Goal: Task Accomplishment & Management: Use online tool/utility

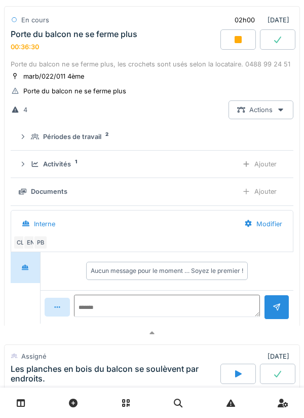
scroll to position [264, 0]
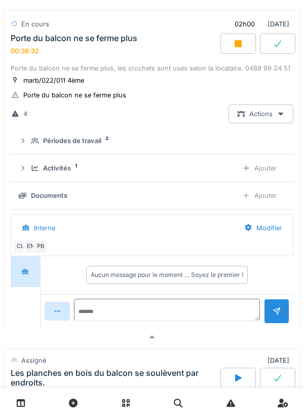
click at [268, 196] on div "Ajouter" at bounding box center [260, 195] width 52 height 19
click at [266, 199] on div "Ajouter" at bounding box center [260, 195] width 52 height 19
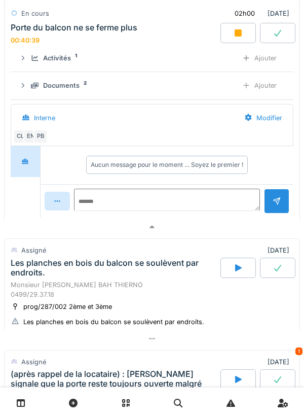
scroll to position [379, 0]
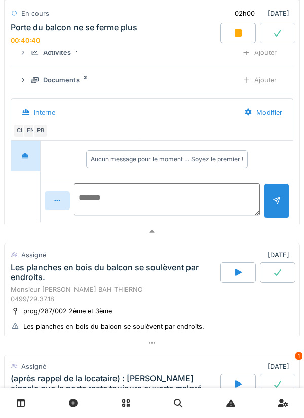
click at [114, 201] on textarea at bounding box center [167, 199] width 186 height 32
type textarea "*"
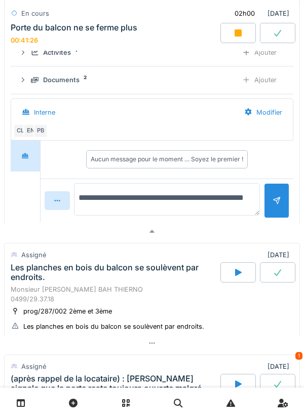
click at [88, 204] on textarea "**********" at bounding box center [167, 199] width 186 height 32
type textarea "**********"
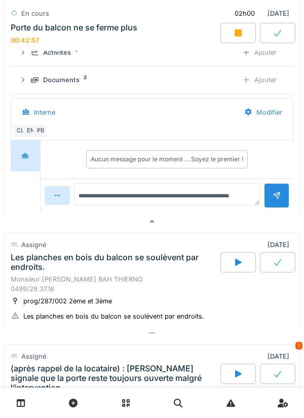
click at [274, 200] on div at bounding box center [277, 196] width 8 height 10
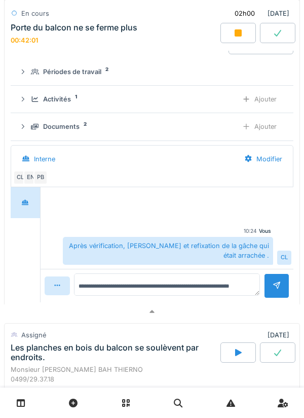
scroll to position [329, 0]
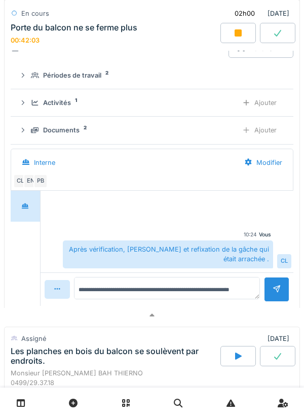
click at [262, 133] on div "Ajouter" at bounding box center [260, 130] width 52 height 19
click at [92, 134] on div "Documents 2" at bounding box center [130, 130] width 199 height 10
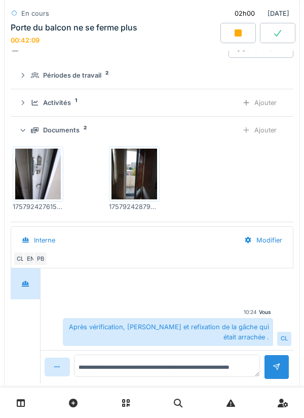
click at [266, 104] on div "Ajouter" at bounding box center [260, 102] width 52 height 19
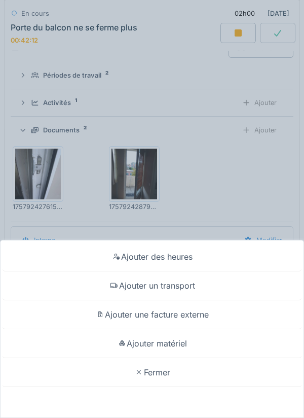
click at [185, 235] on div "Ajouter un transport" at bounding box center [152, 285] width 299 height 29
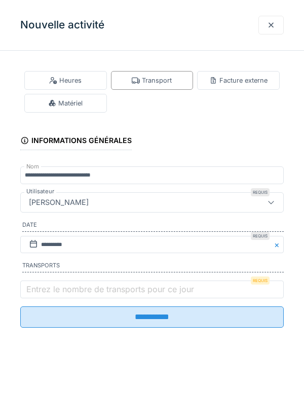
click at [47, 235] on label "Entrez le nombre de transports pour ce jour" at bounding box center [110, 289] width 172 height 12
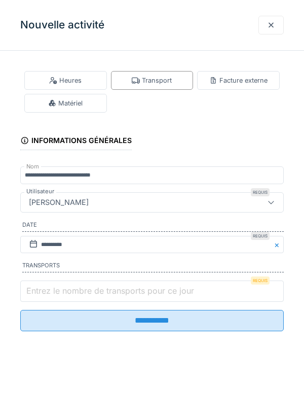
click at [47, 235] on input "Entrez le nombre de transports pour ce jour" at bounding box center [152, 290] width 264 height 21
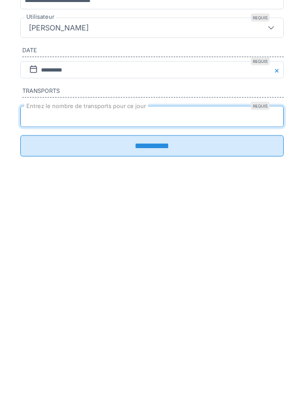
type input "*"
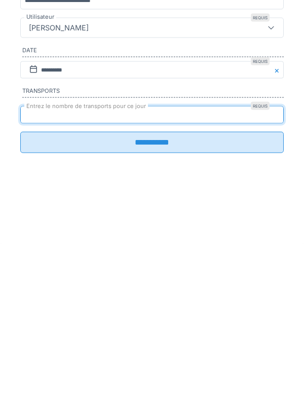
click at [154, 235] on input "**********" at bounding box center [152, 316] width 264 height 21
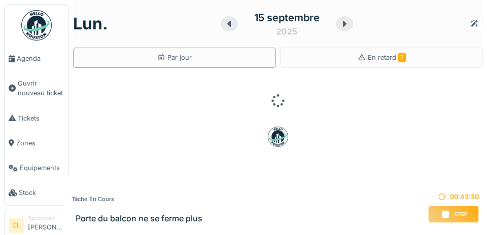
click at [33, 60] on span "Agenda" at bounding box center [41, 59] width 48 height 10
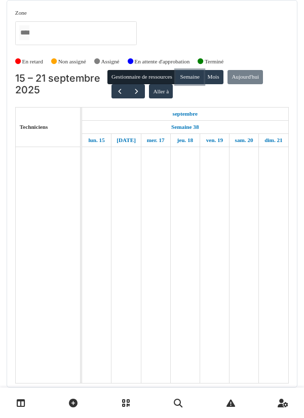
click at [191, 79] on button "Semaine" at bounding box center [190, 77] width 28 height 14
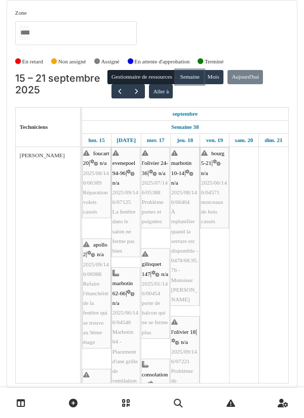
click at [199, 81] on button "Semaine" at bounding box center [190, 77] width 28 height 14
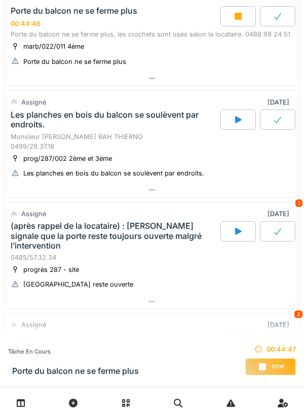
scroll to position [293, 0]
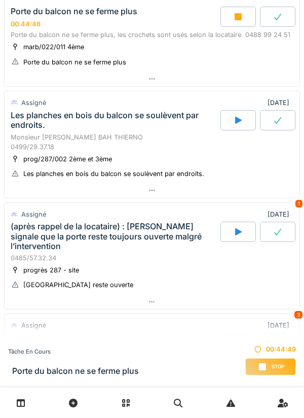
click at [156, 191] on icon at bounding box center [152, 190] width 8 height 7
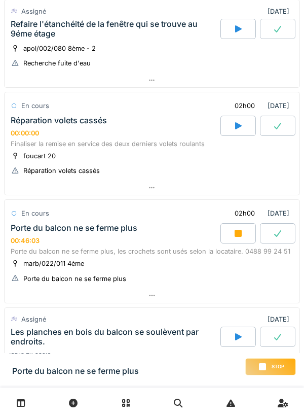
scroll to position [69, 0]
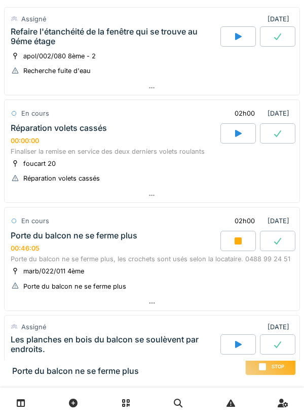
click at [154, 302] on icon at bounding box center [152, 303] width 8 height 7
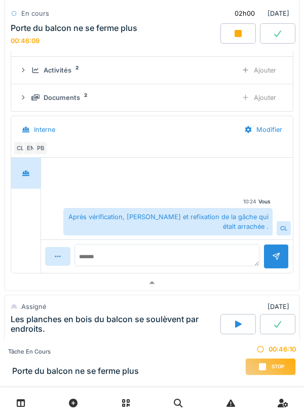
scroll to position [365, 0]
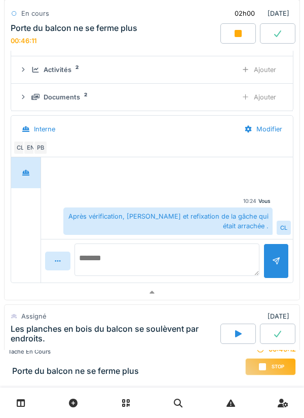
click at [113, 252] on textarea at bounding box center [167, 259] width 185 height 32
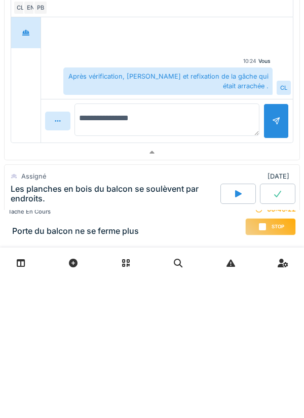
type textarea "**********"
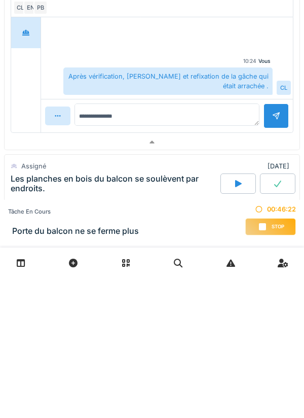
click at [272, 261] on div at bounding box center [276, 256] width 8 height 10
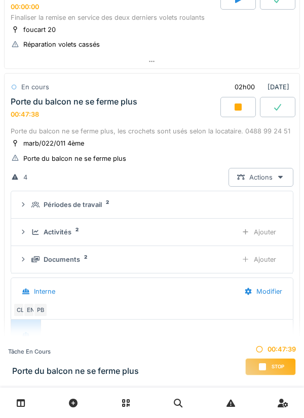
scroll to position [202, 0]
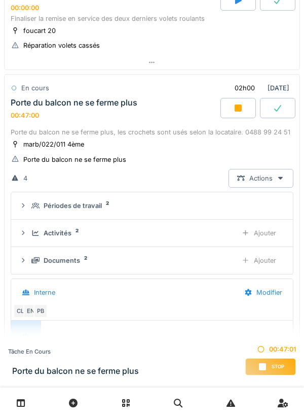
click at [267, 364] on icon at bounding box center [263, 367] width 10 height 8
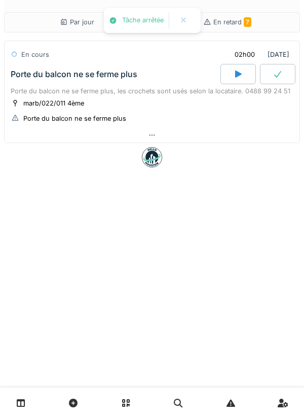
scroll to position [0, 0]
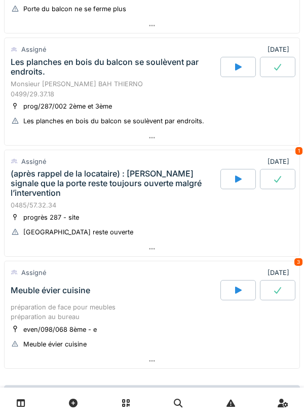
scroll to position [357, 0]
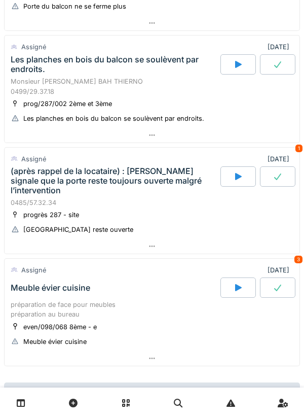
click at [234, 63] on icon at bounding box center [238, 64] width 10 height 8
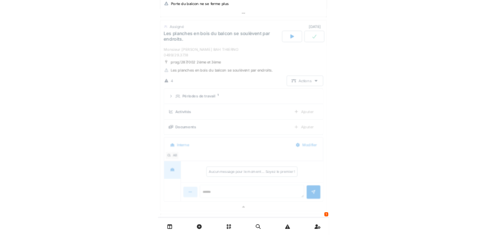
scroll to position [351, 0]
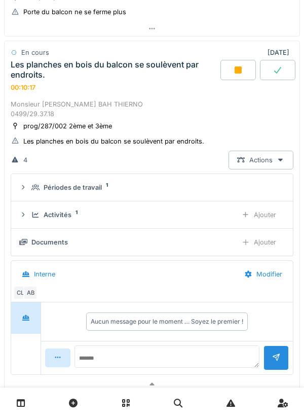
click at [257, 216] on div "Ajouter" at bounding box center [259, 214] width 52 height 19
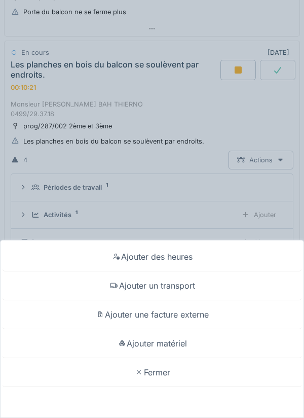
click at [181, 193] on div "Ajouter des heures Ajouter un transport Ajouter une facture externe Ajouter mat…" at bounding box center [152, 209] width 304 height 418
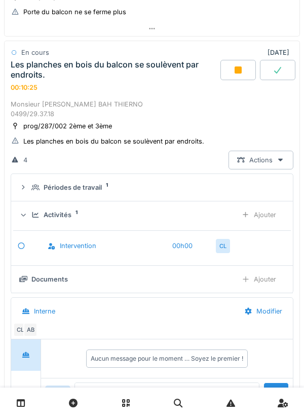
click at [264, 284] on div "Ajouter" at bounding box center [259, 279] width 52 height 19
click at [267, 280] on div "Ajouter" at bounding box center [259, 279] width 52 height 19
click at [264, 280] on div "Ajouter" at bounding box center [259, 279] width 52 height 19
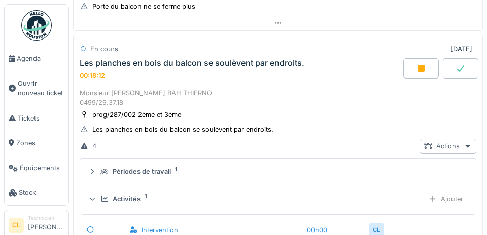
scroll to position [355, 0]
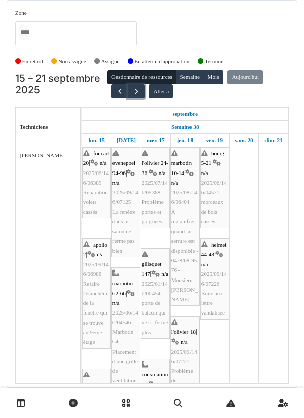
click at [133, 93] on span "button" at bounding box center [136, 91] width 9 height 9
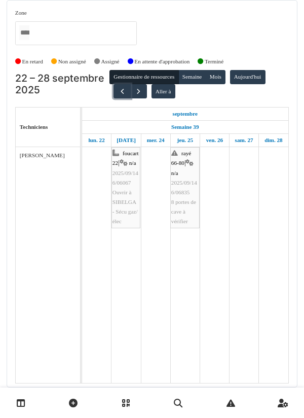
click at [118, 87] on span "button" at bounding box center [122, 91] width 9 height 9
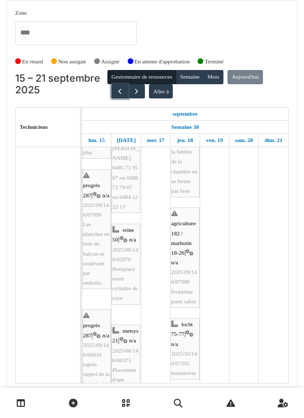
scroll to position [330, 0]
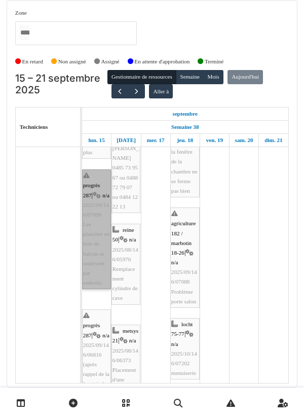
click at [96, 235] on link "progrès 287 | n/a 2025/09/146/07090 Les planches en bois du balcon se soulèvent…" at bounding box center [96, 229] width 29 height 120
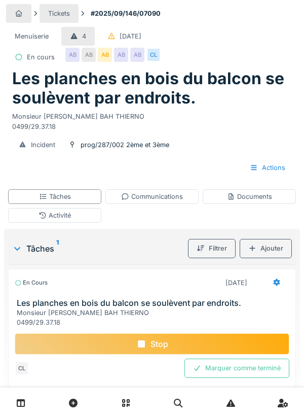
click at [154, 198] on div "Communications" at bounding box center [152, 197] width 62 height 10
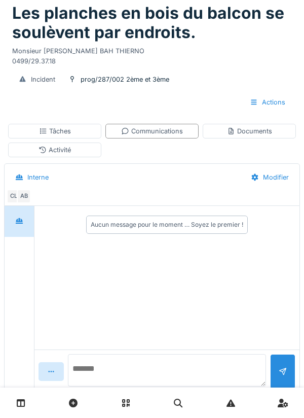
click at [126, 386] on textarea at bounding box center [167, 370] width 198 height 32
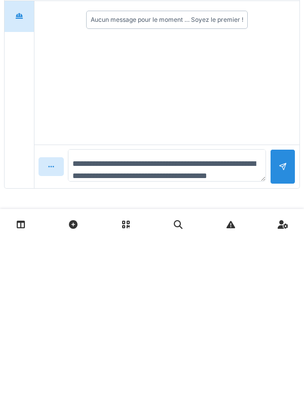
scroll to position [12, 0]
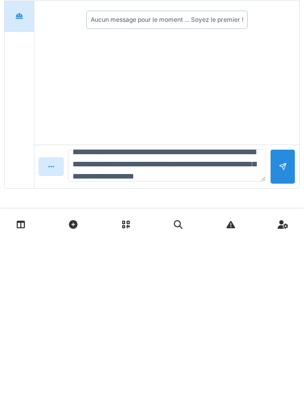
type textarea "**********"
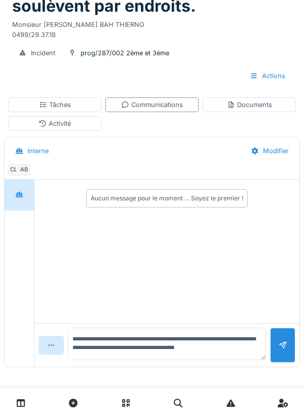
click at [250, 109] on div "Documents" at bounding box center [249, 105] width 45 height 10
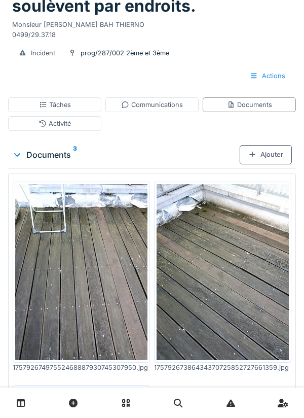
scroll to position [0, 0]
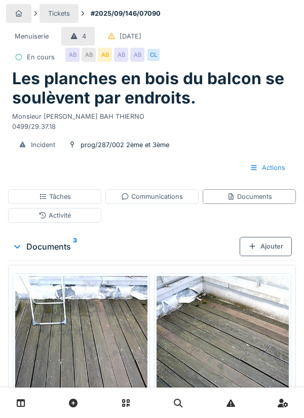
click at [160, 196] on div "Communications" at bounding box center [152, 197] width 62 height 10
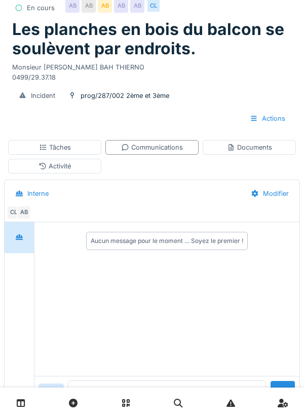
scroll to position [65, 0]
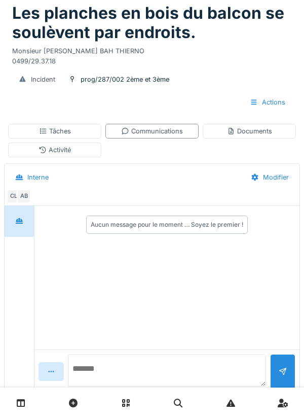
click at [103, 386] on textarea at bounding box center [167, 370] width 198 height 32
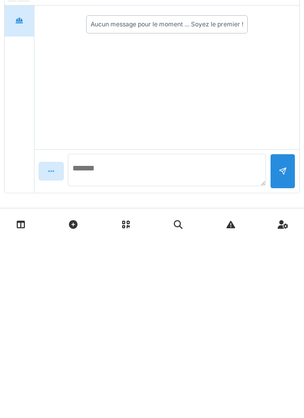
scroll to position [92, 0]
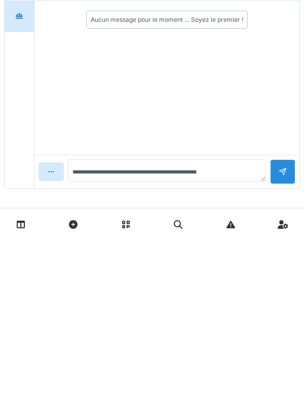
click at [167, 257] on div "Aucun message pour le moment … Soyez le premier !" at bounding box center [166, 256] width 265 height 154
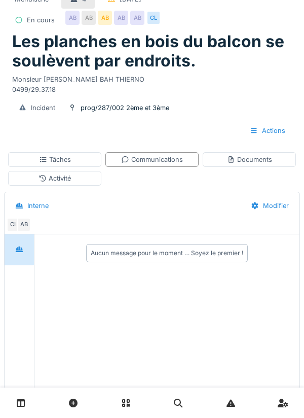
scroll to position [47, 0]
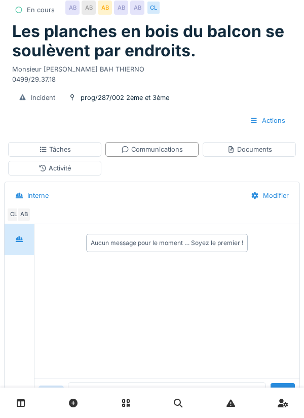
click at [147, 153] on div "Communications" at bounding box center [152, 150] width 62 height 10
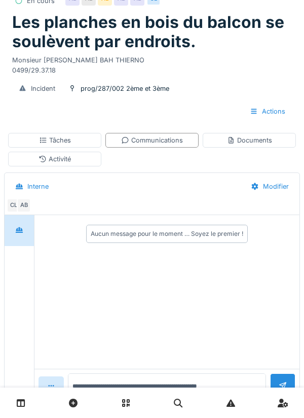
scroll to position [65, 0]
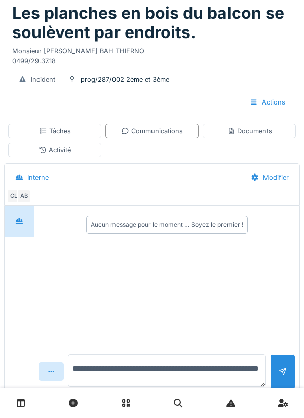
click at [255, 386] on textarea "**********" at bounding box center [167, 370] width 198 height 32
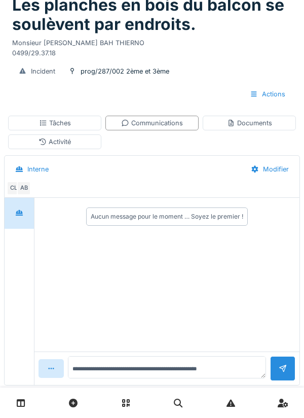
click at [243, 373] on div "**********" at bounding box center [152, 181] width 304 height 510
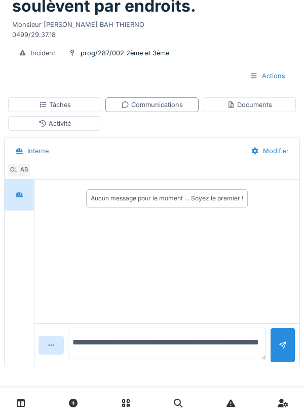
click at [244, 352] on textarea "**********" at bounding box center [167, 344] width 198 height 32
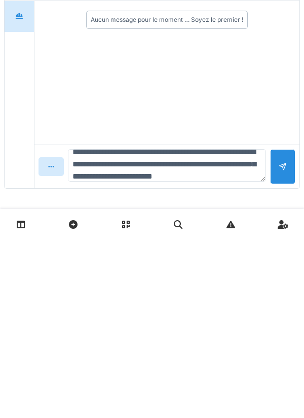
scroll to position [24, 0]
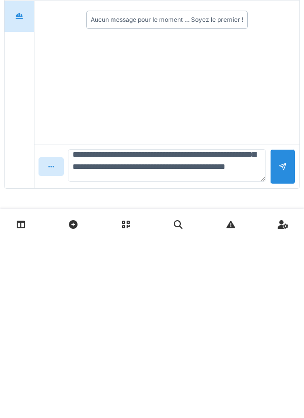
type textarea "**********"
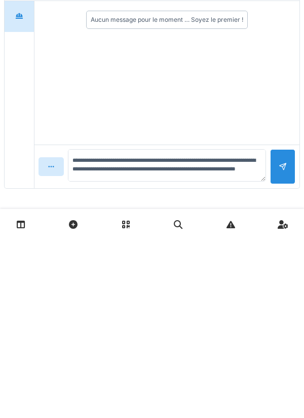
click at [278, 348] on div at bounding box center [282, 345] width 25 height 35
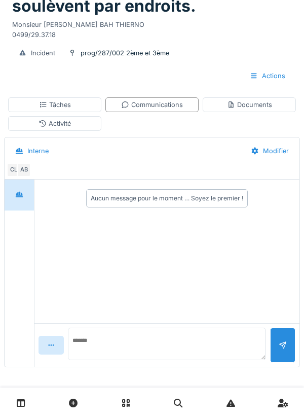
scroll to position [0, 0]
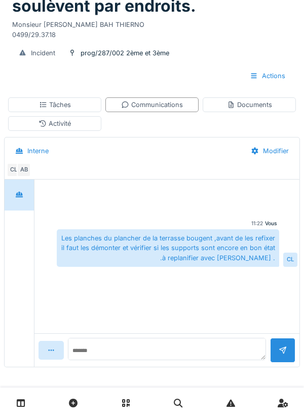
click at [253, 110] on div "Documents" at bounding box center [249, 104] width 93 height 15
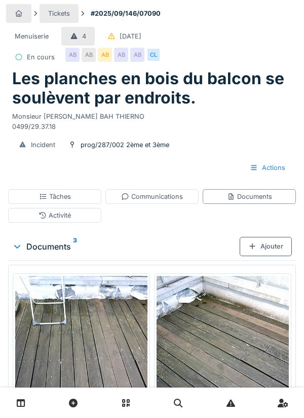
click at [236, 116] on div "Monsieur Madjou BAH THIERNO 0499/29.37.18" at bounding box center [152, 118] width 280 height 23
click at [58, 197] on div "Tâches" at bounding box center [55, 197] width 32 height 10
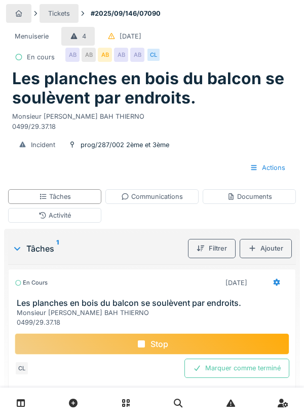
click at [267, 248] on div "Ajouter" at bounding box center [266, 248] width 52 height 19
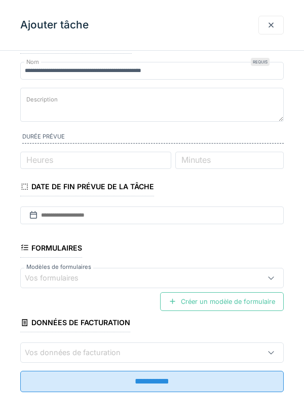
scroll to position [26, 0]
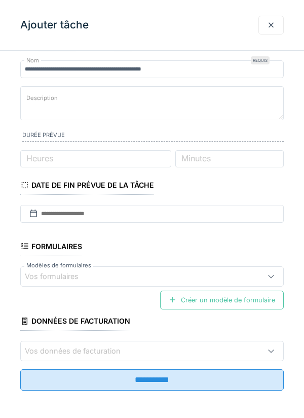
click at [268, 29] on div at bounding box center [271, 25] width 8 height 10
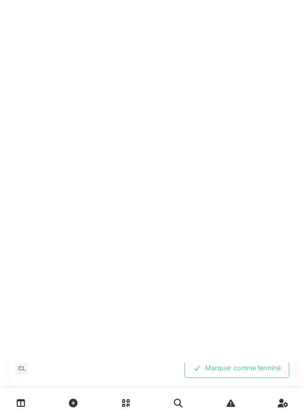
scroll to position [0, 0]
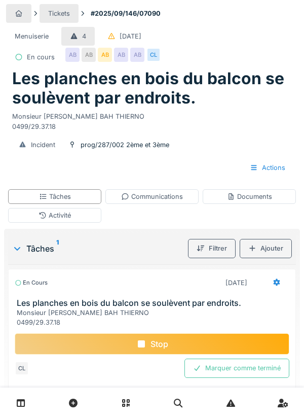
click at [274, 279] on icon at bounding box center [277, 282] width 8 height 7
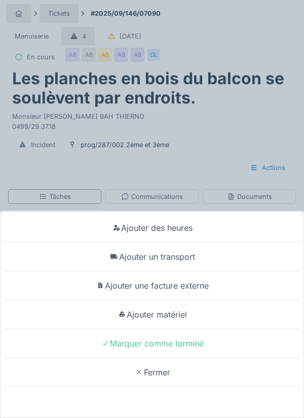
click at [181, 263] on div "Ajouter un transport" at bounding box center [152, 256] width 299 height 29
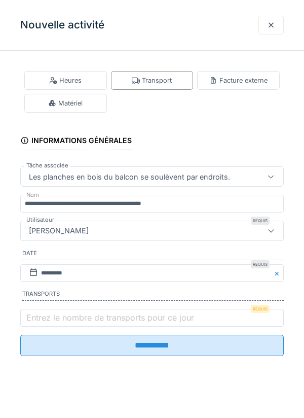
click at [69, 299] on label "Transports" at bounding box center [153, 295] width 262 height 11
click at [68, 318] on label "Entrez le nombre de transports pour ce jour" at bounding box center [110, 317] width 172 height 12
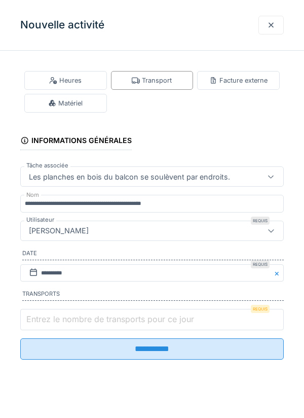
click at [68, 318] on input "Entrez le nombre de transports pour ce jour" at bounding box center [152, 319] width 264 height 21
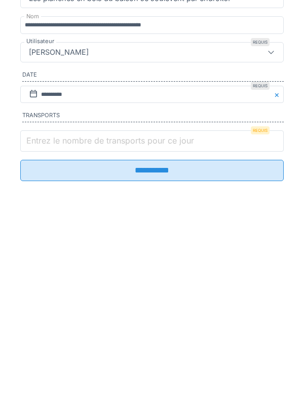
scroll to position [24, 0]
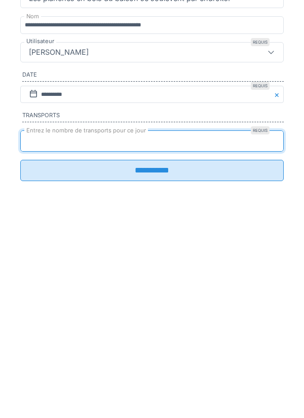
type input "*"
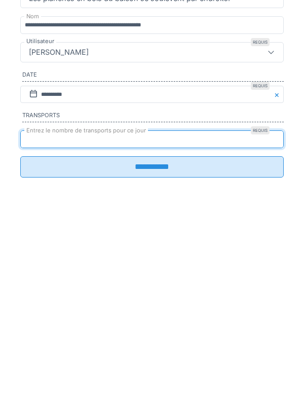
click at [154, 354] on input "**********" at bounding box center [152, 345] width 264 height 21
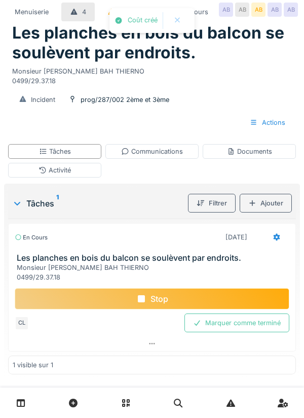
click at [161, 309] on div "Stop" at bounding box center [152, 298] width 275 height 21
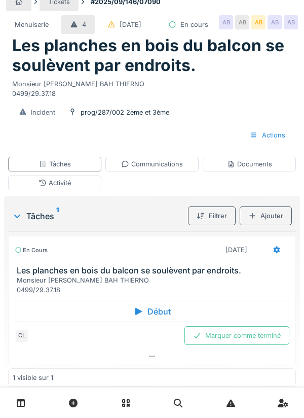
scroll to position [0, 0]
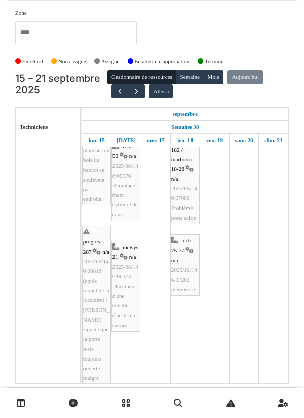
scroll to position [413, 0]
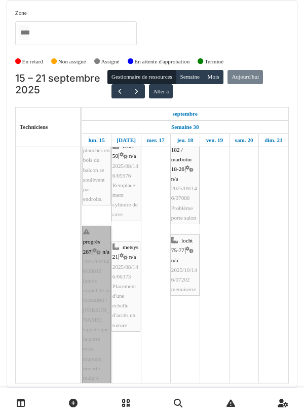
click at [95, 324] on link "progrès 287 | n/a 2025/09/146/06816 (après rappel de la locataire) : Mme ALICH …" at bounding box center [96, 315] width 29 height 178
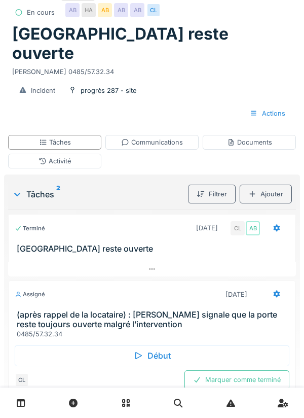
scroll to position [45, 0]
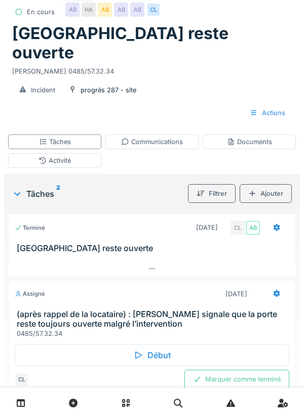
click at [158, 344] on div "Début" at bounding box center [152, 354] width 275 height 21
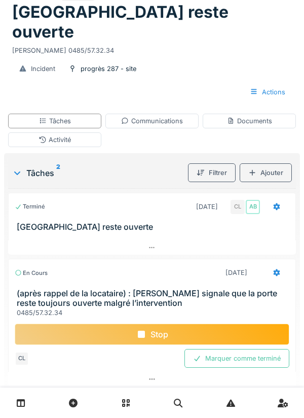
scroll to position [49, 0]
